Goal: Information Seeking & Learning: Learn about a topic

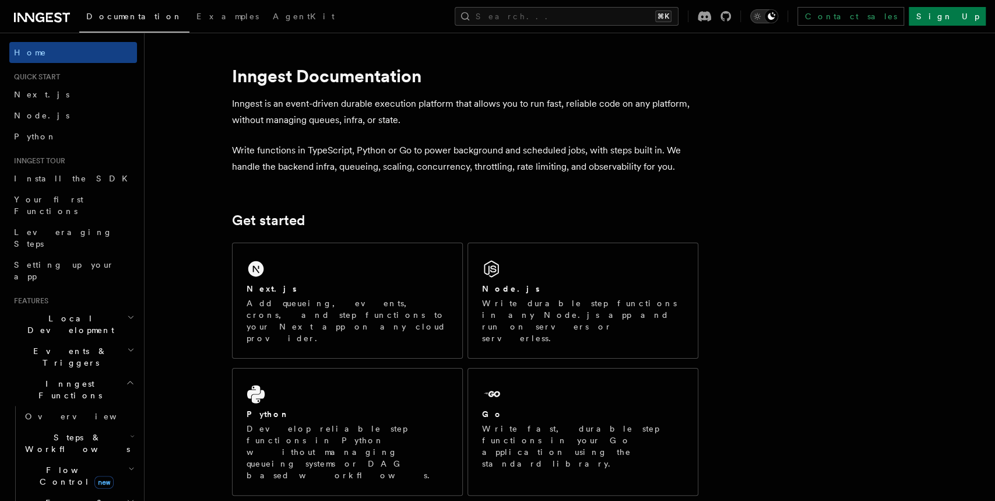
click at [763, 18] on icon "Toggle dark mode" at bounding box center [757, 16] width 12 height 12
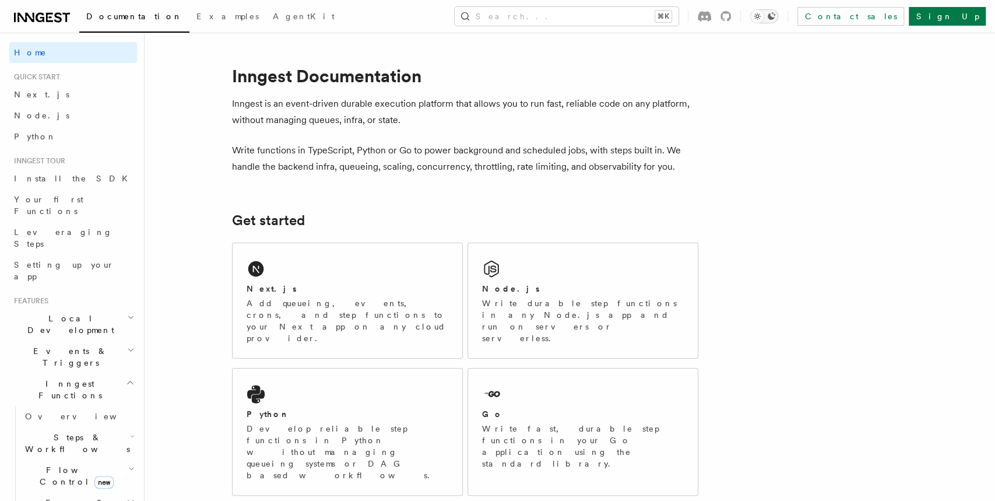
click at [763, 18] on icon "Toggle dark mode" at bounding box center [757, 16] width 12 height 12
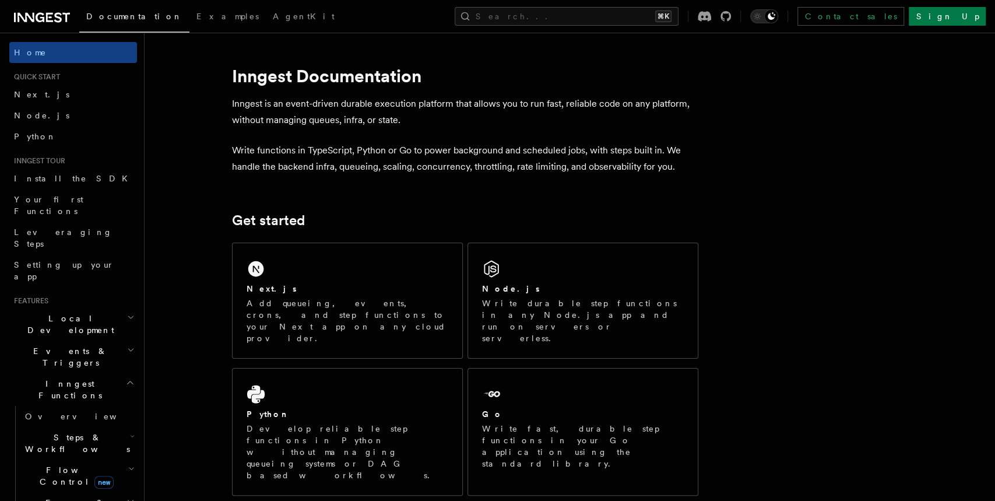
click at [617, 6] on div "Documentation Examples AgentKit Search... ⌘K Contact sales Sign Up" at bounding box center [497, 16] width 995 height 33
click at [610, 17] on button "Search... ⌘K" at bounding box center [567, 16] width 224 height 19
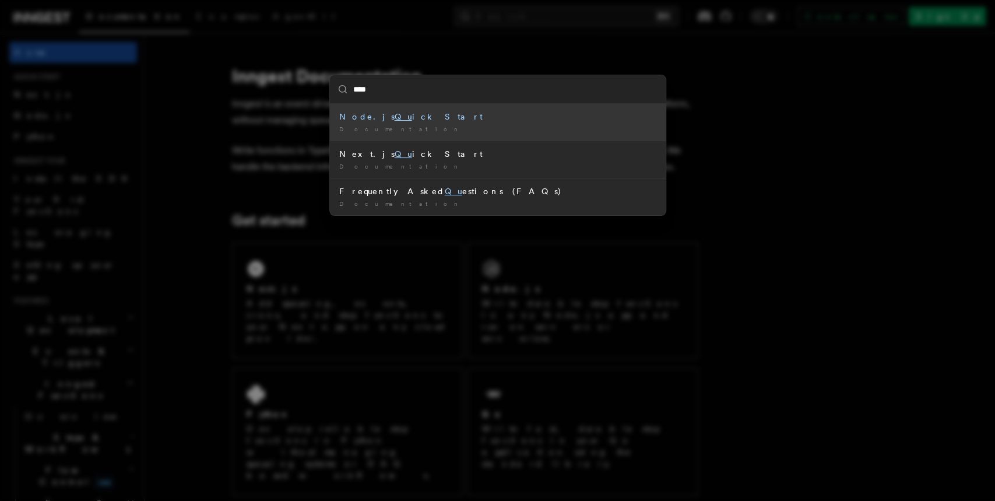
type input "*****"
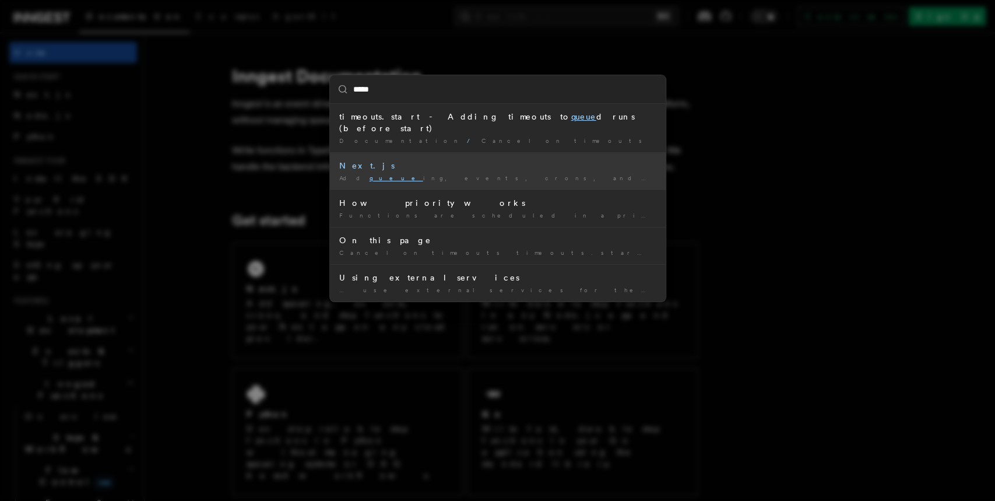
click at [389, 160] on div "Next.js" at bounding box center [497, 166] width 317 height 12
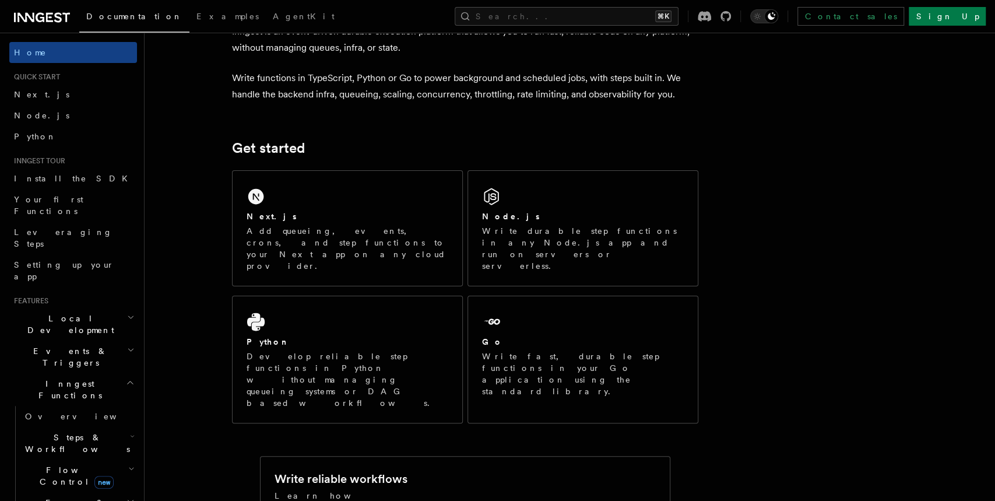
scroll to position [156, 0]
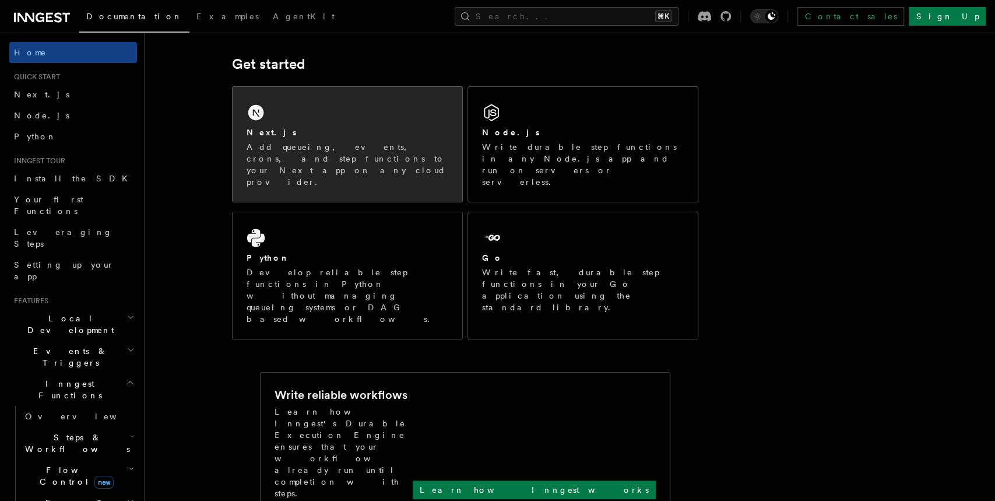
click at [346, 142] on p "Add queueing, events, crons, and step functions to your Next app on any cloud p…" at bounding box center [348, 164] width 202 height 47
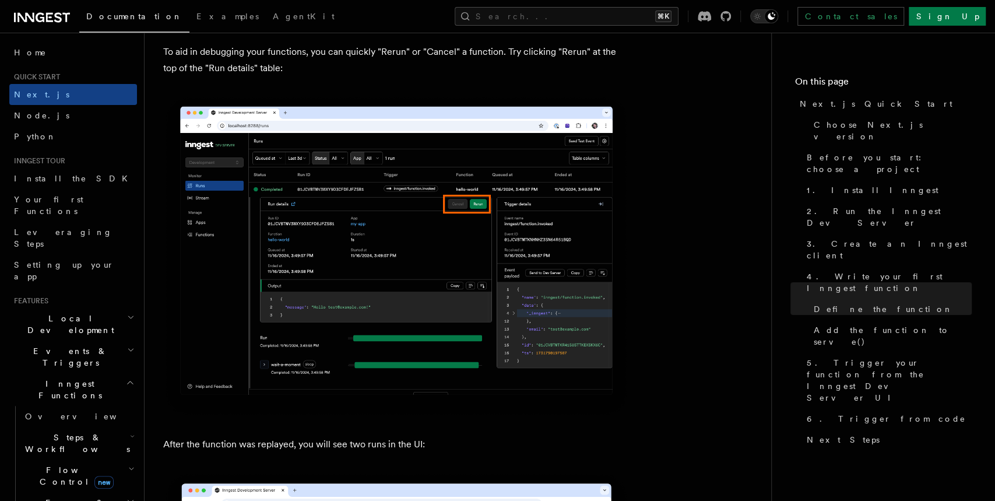
scroll to position [5113, 0]
